Goal: Information Seeking & Learning: Check status

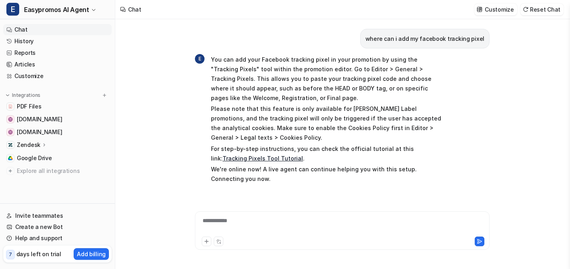
scroll to position [17, 0]
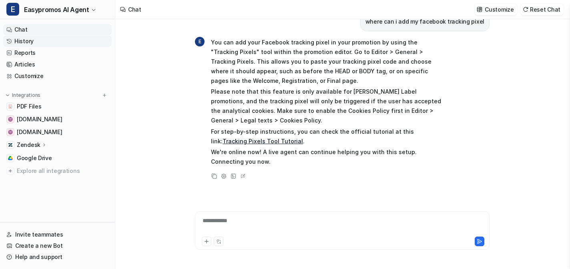
click at [24, 42] on link "History" at bounding box center [57, 41] width 108 height 11
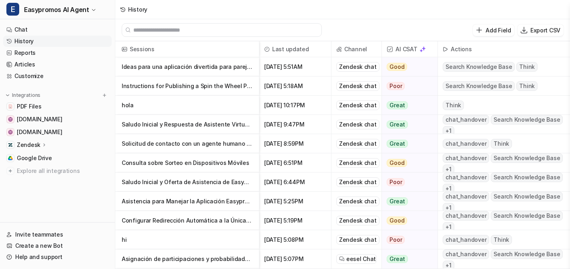
click at [125, 105] on p "hola" at bounding box center [187, 105] width 131 height 19
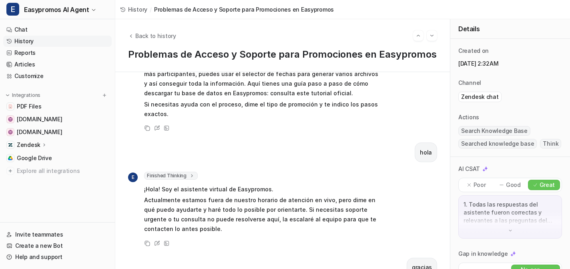
scroll to position [1587, 0]
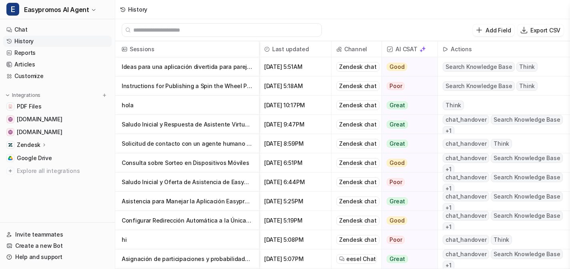
click at [162, 86] on p "Instructions for Publishing a Spin the Wheel Promotion on Easypromos" at bounding box center [187, 85] width 131 height 19
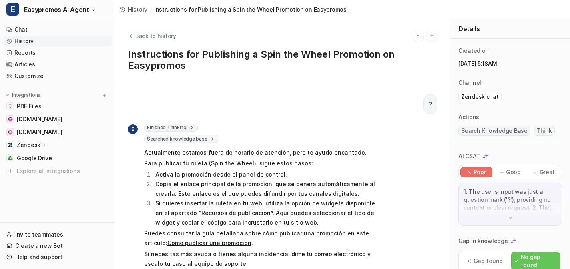
click at [159, 32] on span "Back to history" at bounding box center [155, 36] width 41 height 8
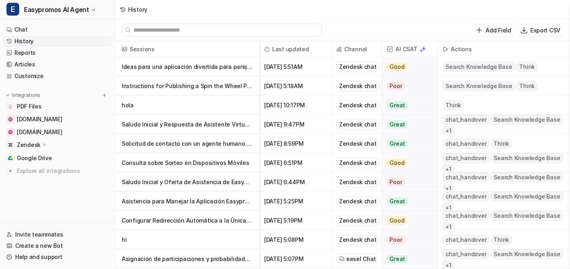
click at [220, 68] on p "Ideas para una aplicación divertida para parejas que fortalezca la relación" at bounding box center [187, 66] width 131 height 19
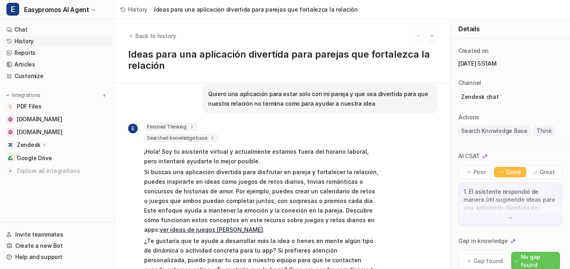
scroll to position [37, 0]
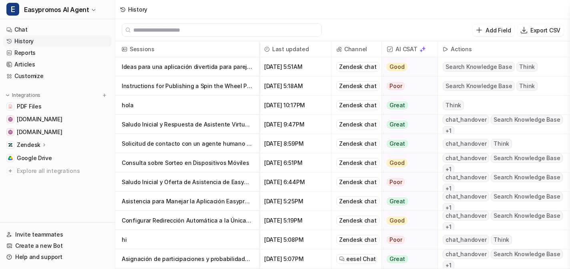
click at [152, 128] on p "Saludo Inicial y Respuesta de Asistente Virtual de Easypromos" at bounding box center [187, 124] width 131 height 19
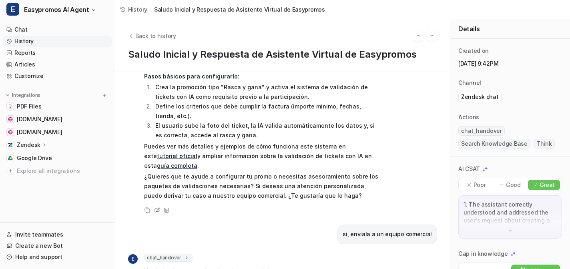
scroll to position [286, 0]
